Goal: Information Seeking & Learning: Find specific fact

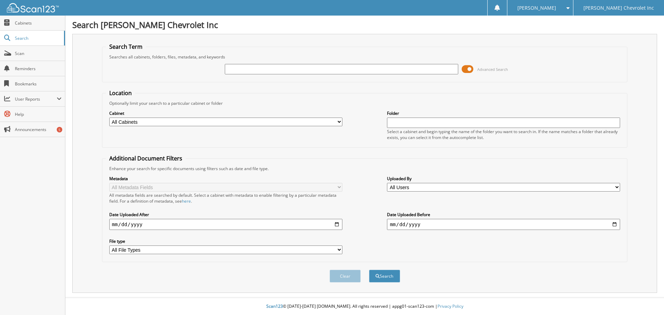
click at [234, 75] on div "Advanced Search" at bounding box center [365, 69] width 518 height 19
click at [239, 71] on input "text" at bounding box center [341, 69] width 233 height 10
type input "113197"
click at [369, 270] on button "Search" at bounding box center [384, 276] width 31 height 13
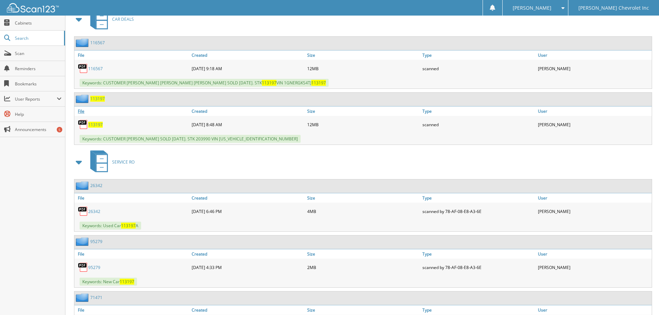
scroll to position [227, 0]
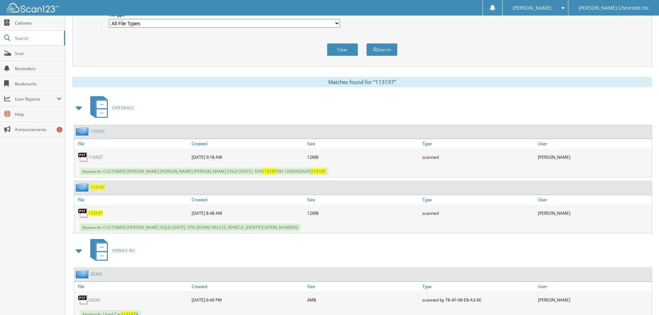
click at [99, 214] on span "113197" at bounding box center [95, 213] width 15 height 6
click at [94, 154] on div "116567" at bounding box center [132, 157] width 116 height 14
click at [98, 156] on link "116567" at bounding box center [95, 157] width 15 height 6
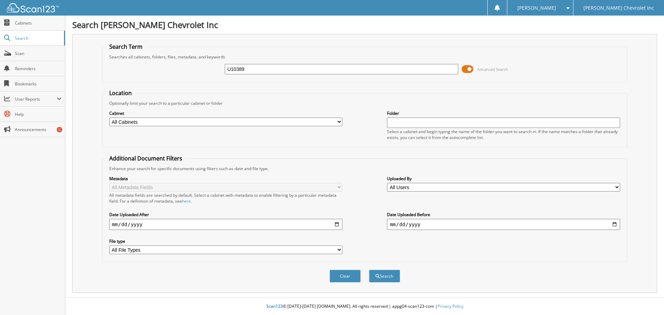
type input "U10389"
click at [365, 275] on div "Clear Search" at bounding box center [365, 276] width 526 height 28
click at [377, 277] on button "Search" at bounding box center [384, 276] width 31 height 13
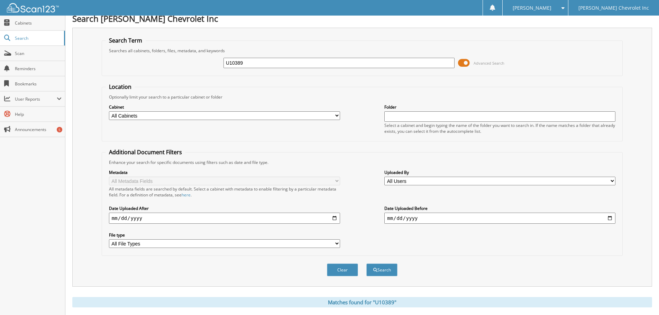
scroll to position [208, 0]
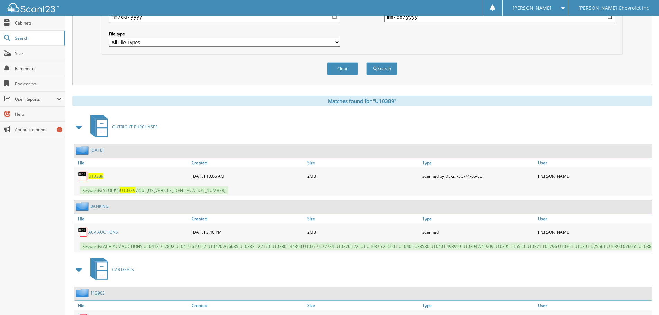
click at [98, 176] on span "U10389" at bounding box center [95, 176] width 15 height 6
